Goal: Subscribe to service/newsletter

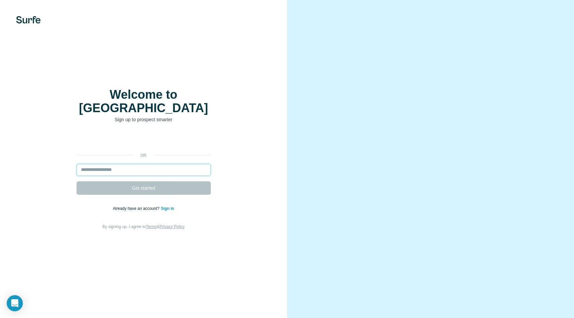
click at [162, 164] on input "email" at bounding box center [144, 170] width 134 height 12
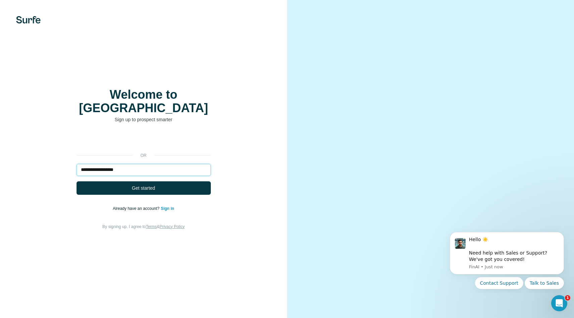
type input "**********"
click at [77, 181] on button "Get started" at bounding box center [144, 187] width 134 height 13
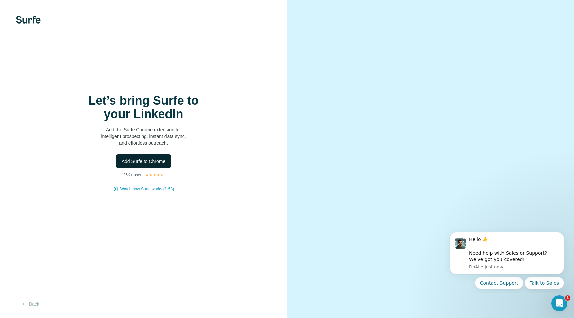
click at [163, 163] on span "Add Surfe to Chrome" at bounding box center [144, 161] width 44 height 7
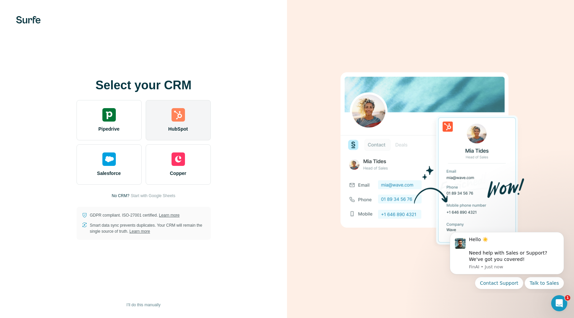
click at [182, 118] on img at bounding box center [178, 114] width 13 height 13
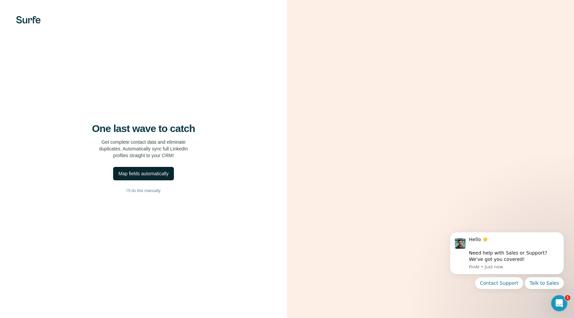
click at [161, 175] on div "Map fields automatically" at bounding box center [144, 173] width 50 height 7
